Goal: Entertainment & Leisure: Consume media (video, audio)

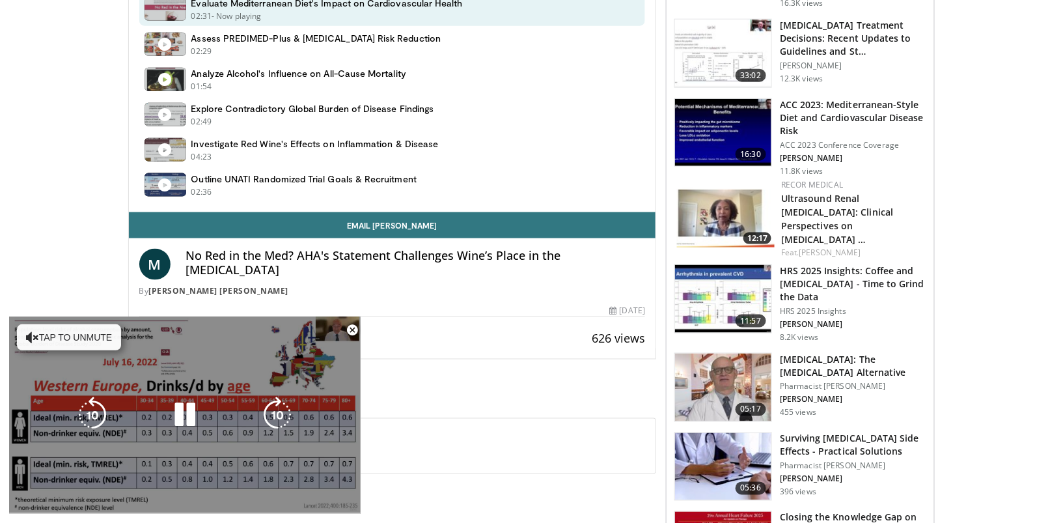
scroll to position [517, 0]
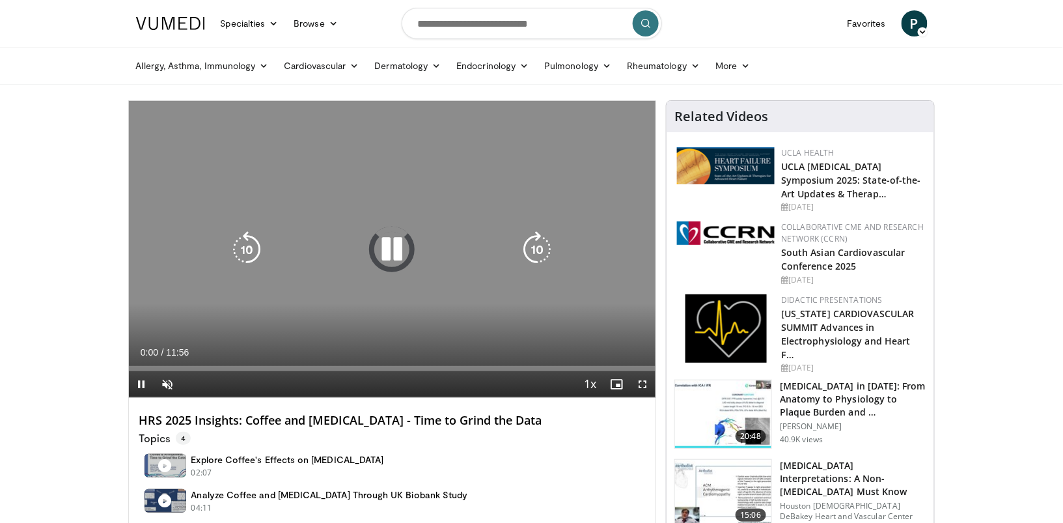
scroll to position [268, 0]
